Goal: Transaction & Acquisition: Purchase product/service

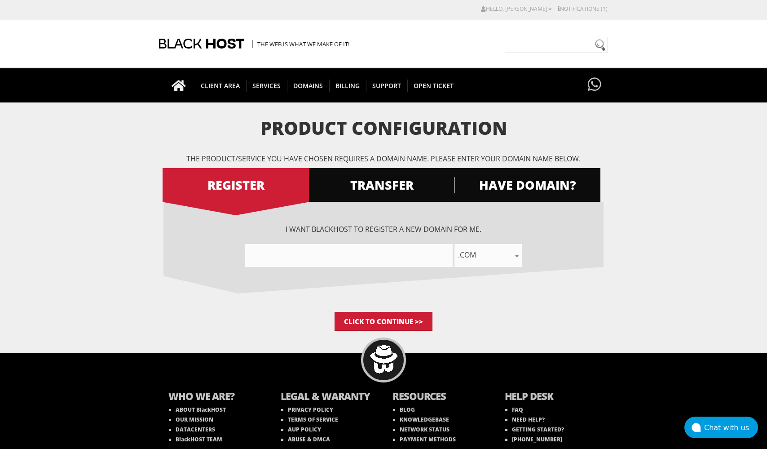
click at [404, 250] on input"] "text" at bounding box center [348, 255] width 207 height 23
type input"] "S"
type input"] "ST"
click at [402, 312] on input "Click to Continue >>" at bounding box center [384, 321] width 98 height 19
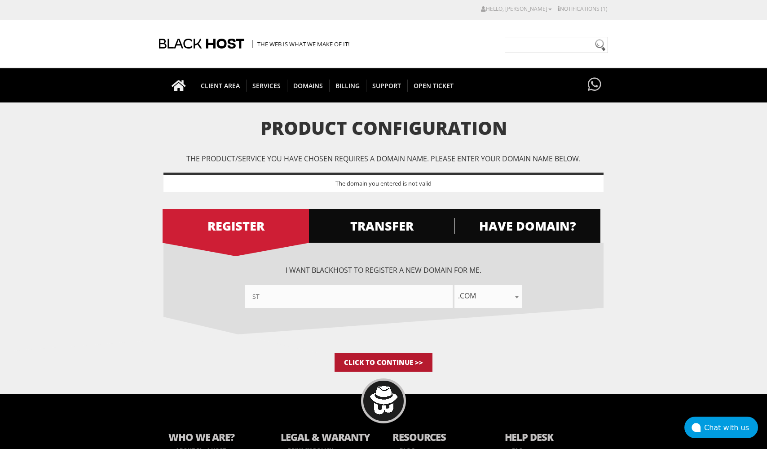
click at [400, 360] on input "Click to Continue >>" at bounding box center [384, 362] width 98 height 19
click at [229, 84] on span "CLIENT AREA" at bounding box center [220, 85] width 52 height 12
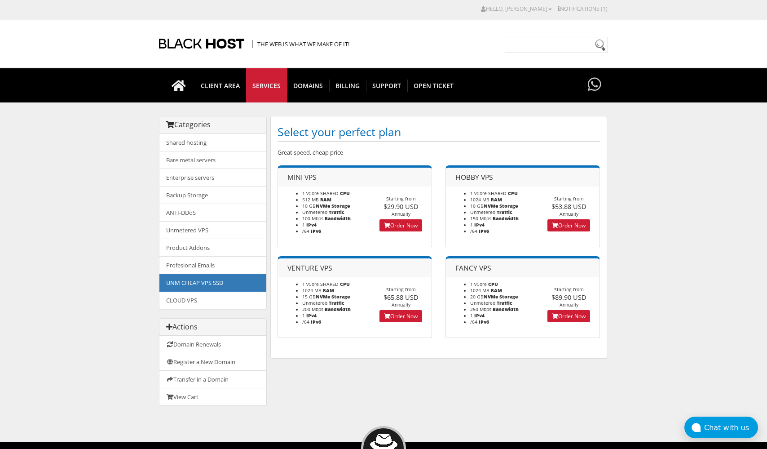
click at [415, 223] on link "Order Now" at bounding box center [400, 225] width 43 height 12
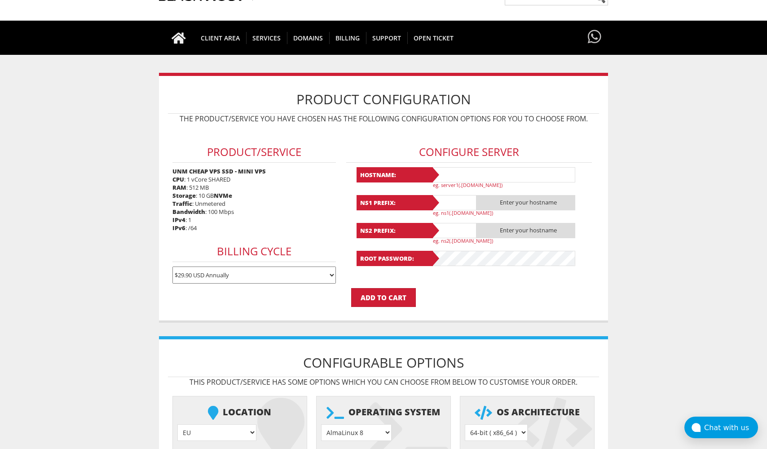
scroll to position [53, 0]
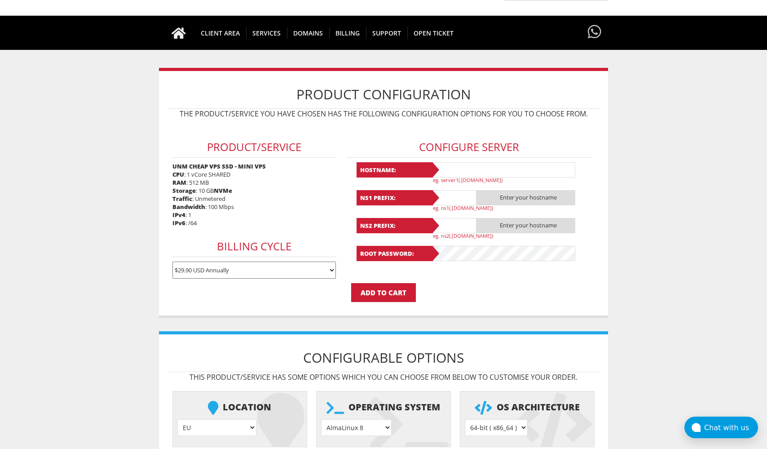
click at [477, 164] on input "text" at bounding box center [504, 169] width 144 height 15
click at [588, 186] on div "Configure Server Hostname: ST^ eg. server1(.yourdomain.com) NS1 Prefix: .ST^ eg…" at bounding box center [469, 195] width 254 height 145
click at [469, 173] on input "ST^" at bounding box center [504, 169] width 144 height 15
type input "ST"
click at [450, 202] on input "text" at bounding box center [454, 197] width 45 height 15
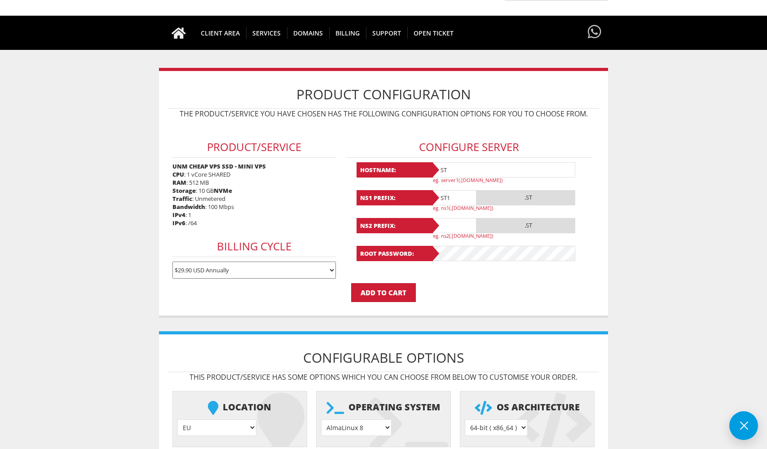
type input "ST1"
type input "ST2"
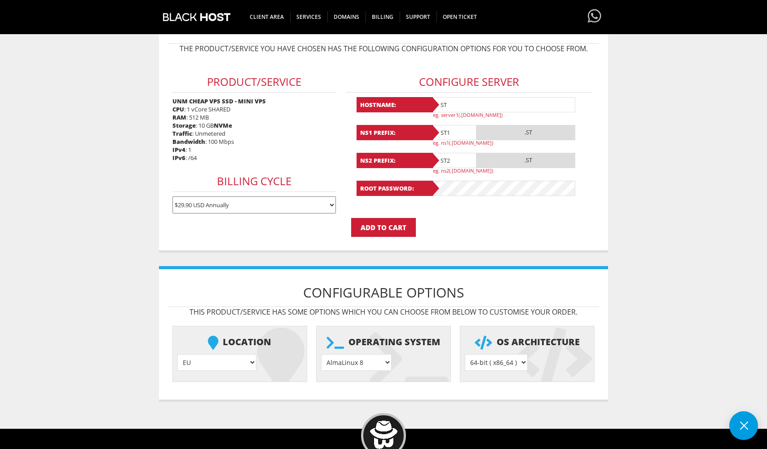
scroll to position [132, 0]
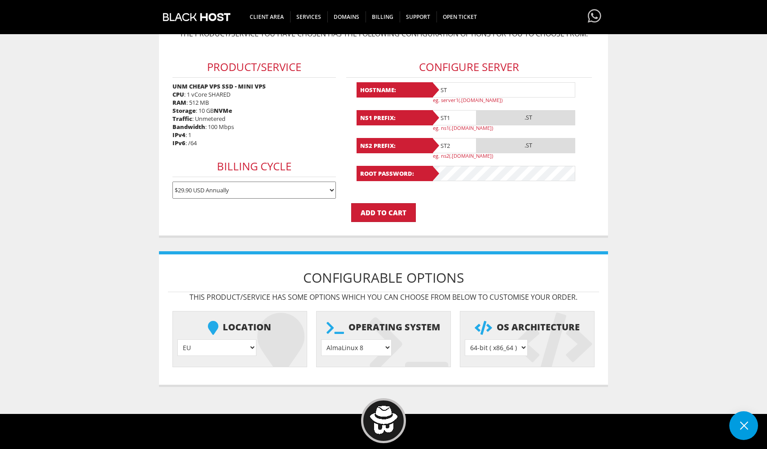
click at [229, 335] on li "Location EU } USA } London } Amsterdam } Vienna } Chicago } + $" at bounding box center [239, 339] width 135 height 56
select select "1181"
select select "1195"
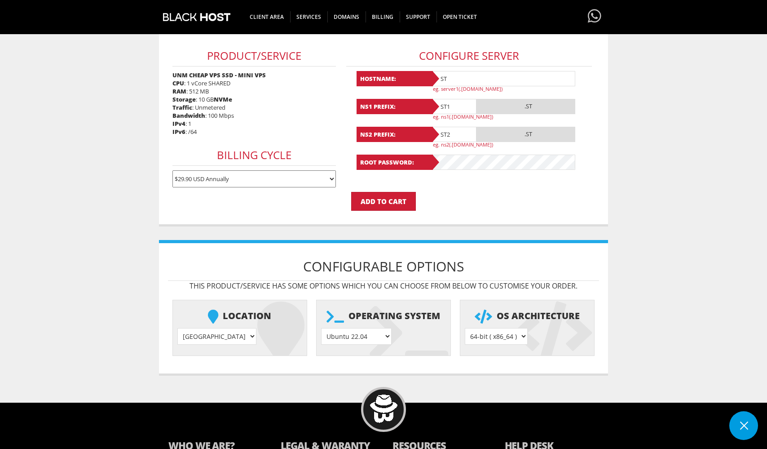
scroll to position [37, 0]
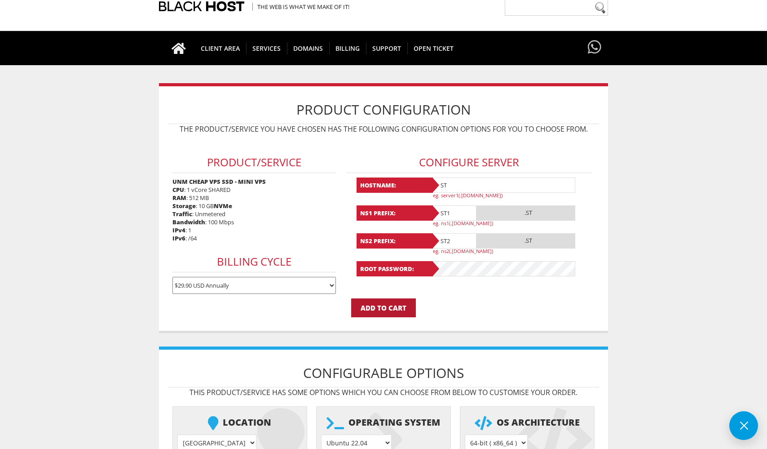
click at [395, 298] on input "Add to Cart" at bounding box center [383, 307] width 65 height 19
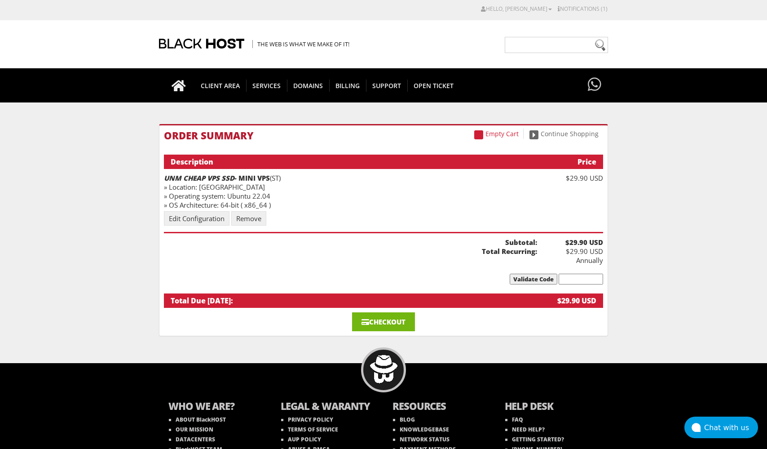
click at [370, 314] on link "Checkout" at bounding box center [383, 321] width 63 height 19
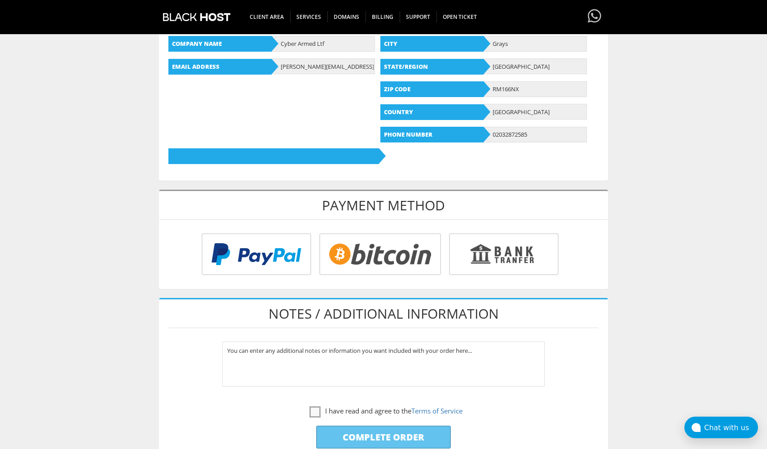
scroll to position [296, 0]
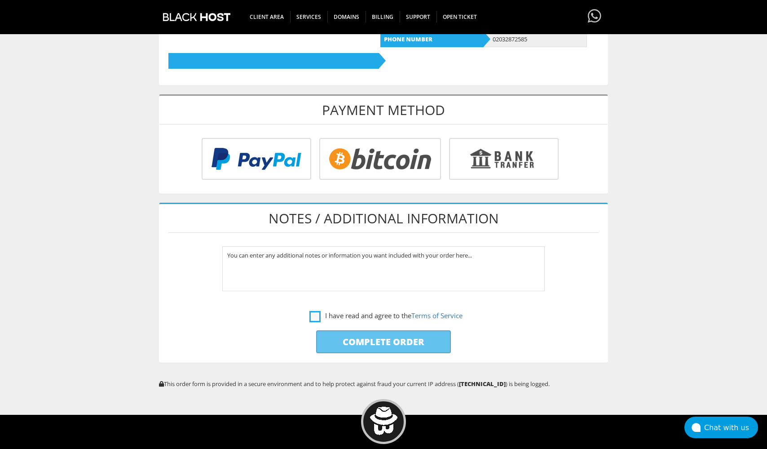
click at [314, 311] on label "I have read and agree to the Terms of Service" at bounding box center [385, 315] width 153 height 11
checkbox input "true"
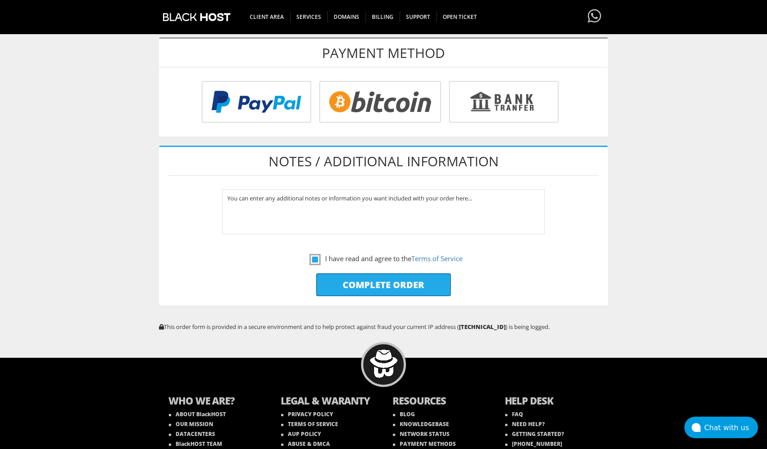
scroll to position [352, 0]
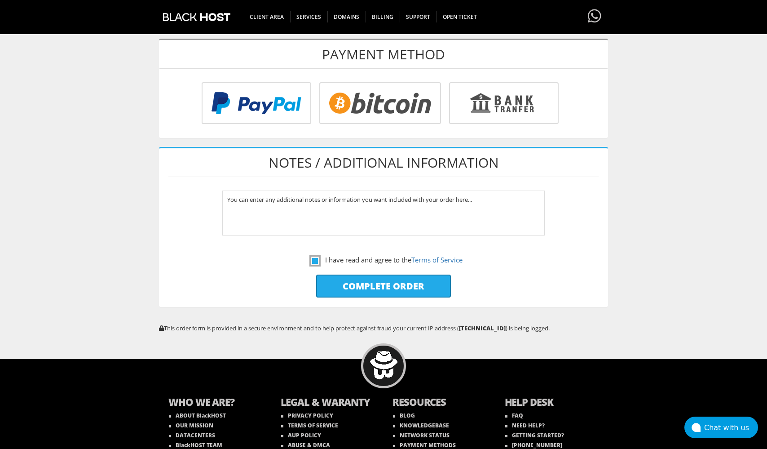
click at [383, 285] on input "Complete Order" at bounding box center [383, 285] width 135 height 23
type input "Please Wait..."
